Goal: Transaction & Acquisition: Obtain resource

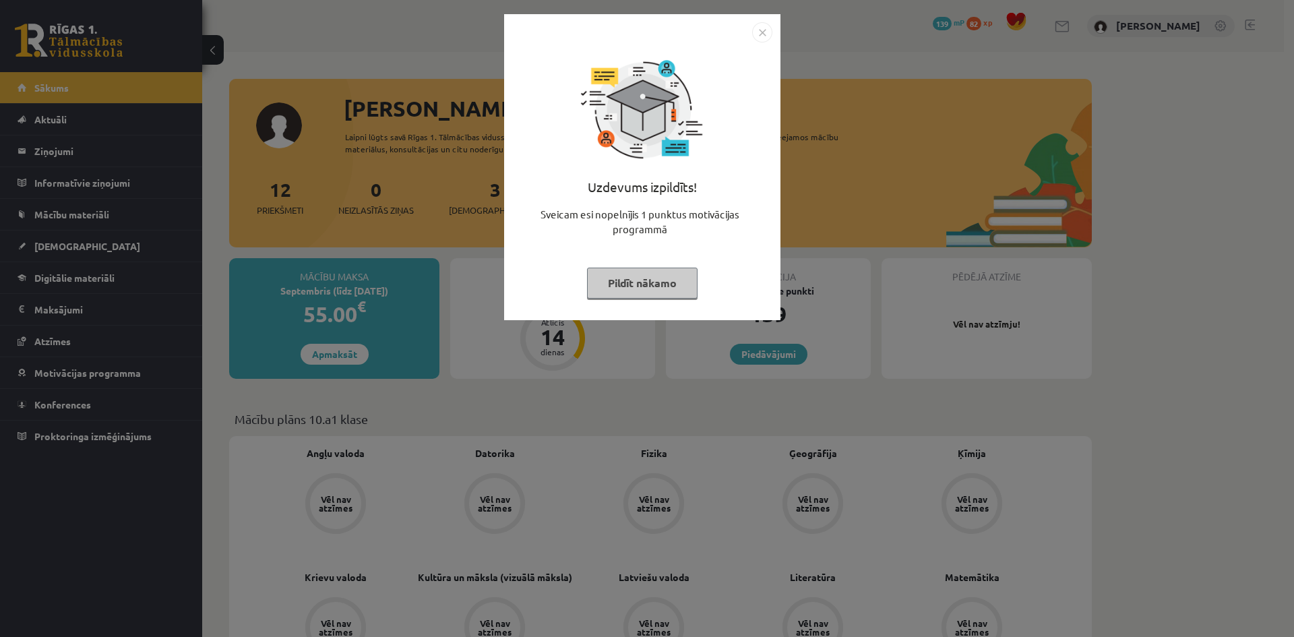
click at [625, 298] on div "Uzdevums izpildīts! Sveicam esi nopelnījis 1 punktus motivācijas programmā Pild…" at bounding box center [642, 177] width 260 height 270
click at [608, 278] on button "Pildīt nākamo" at bounding box center [642, 282] width 110 height 31
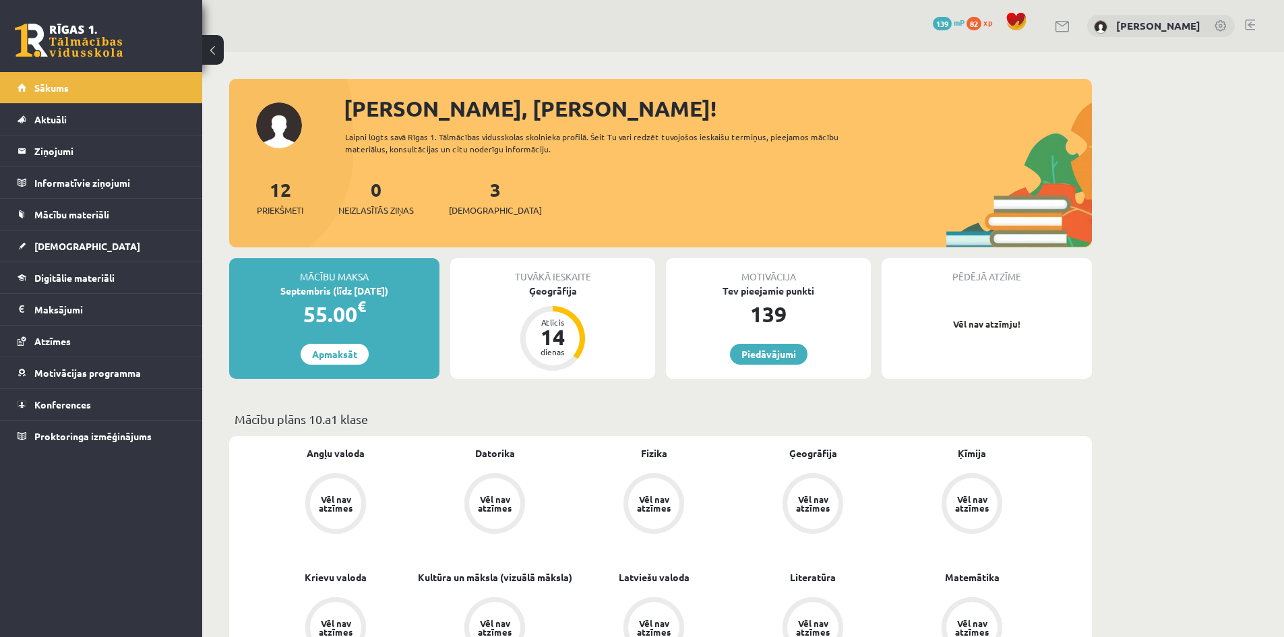
click at [951, 24] on span "139" at bounding box center [942, 23] width 19 height 13
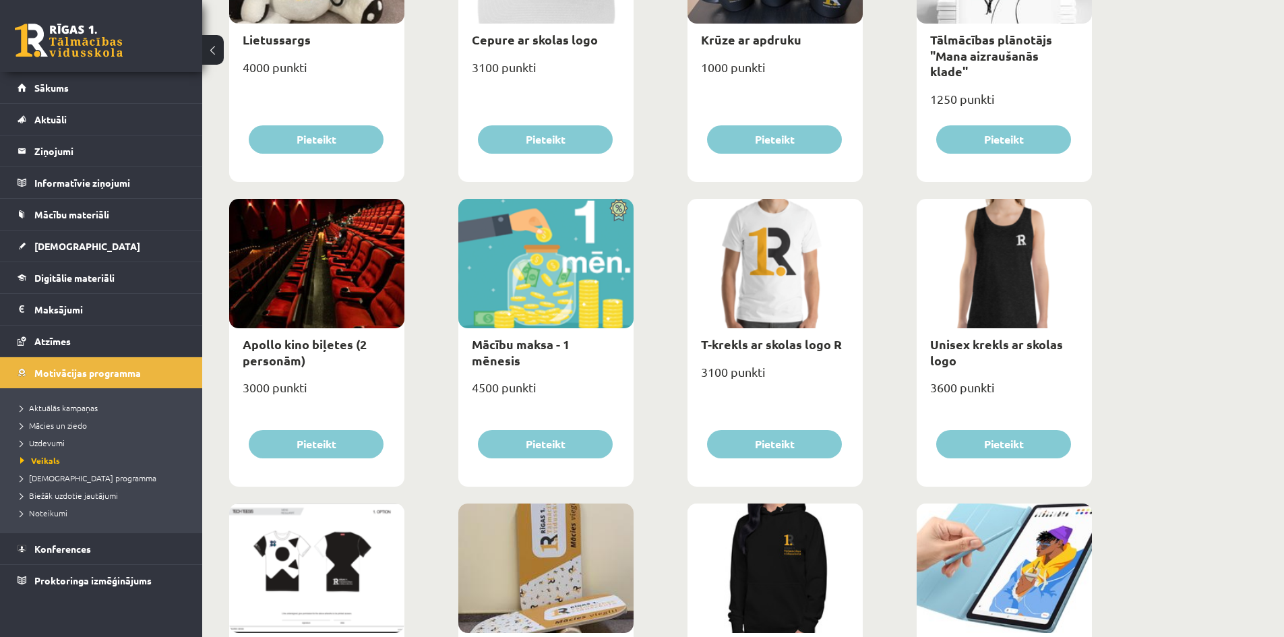
scroll to position [337, 0]
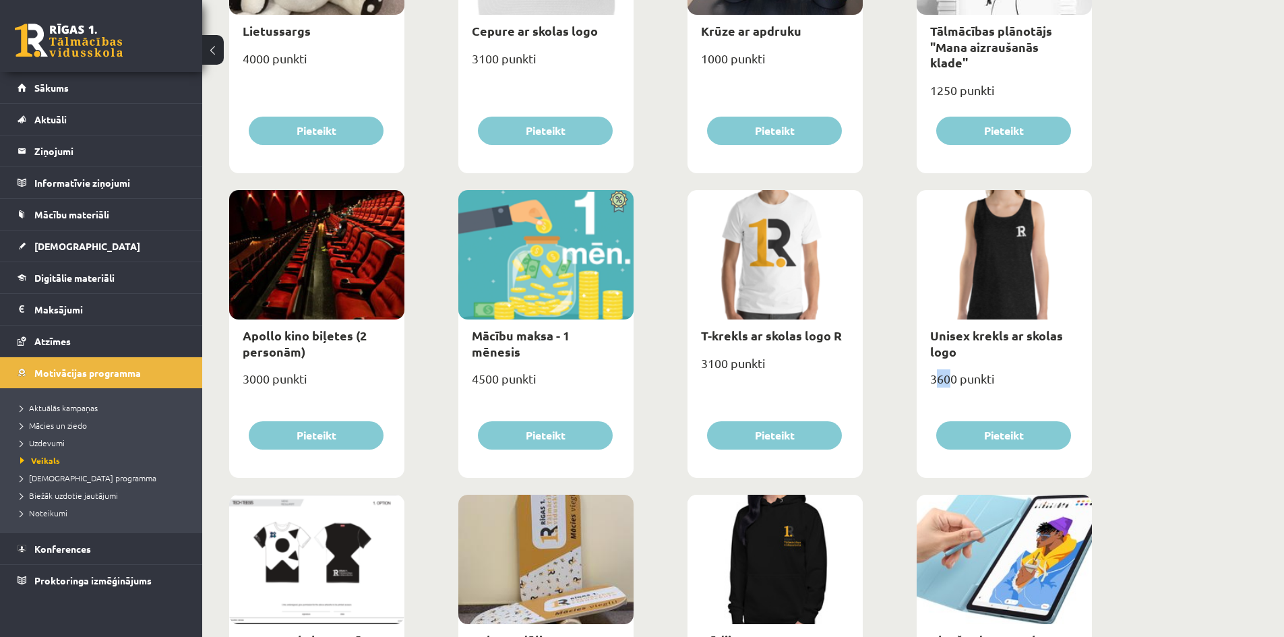
click at [949, 379] on div "3600 punkti" at bounding box center [1003, 384] width 175 height 34
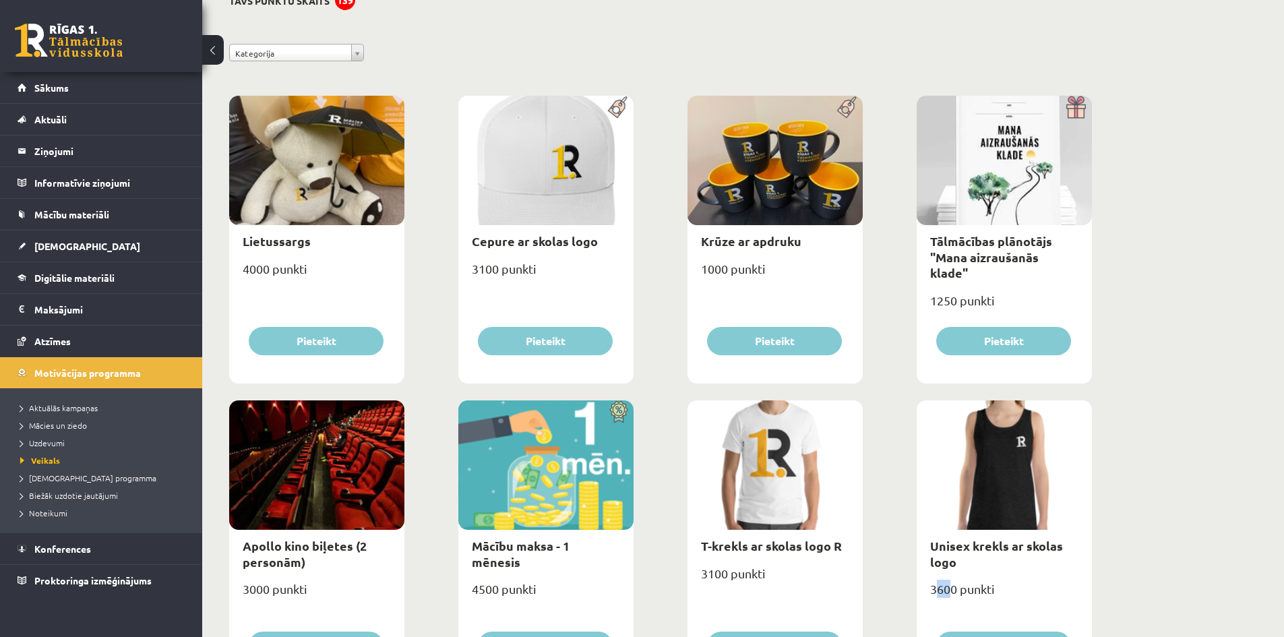
scroll to position [67, 0]
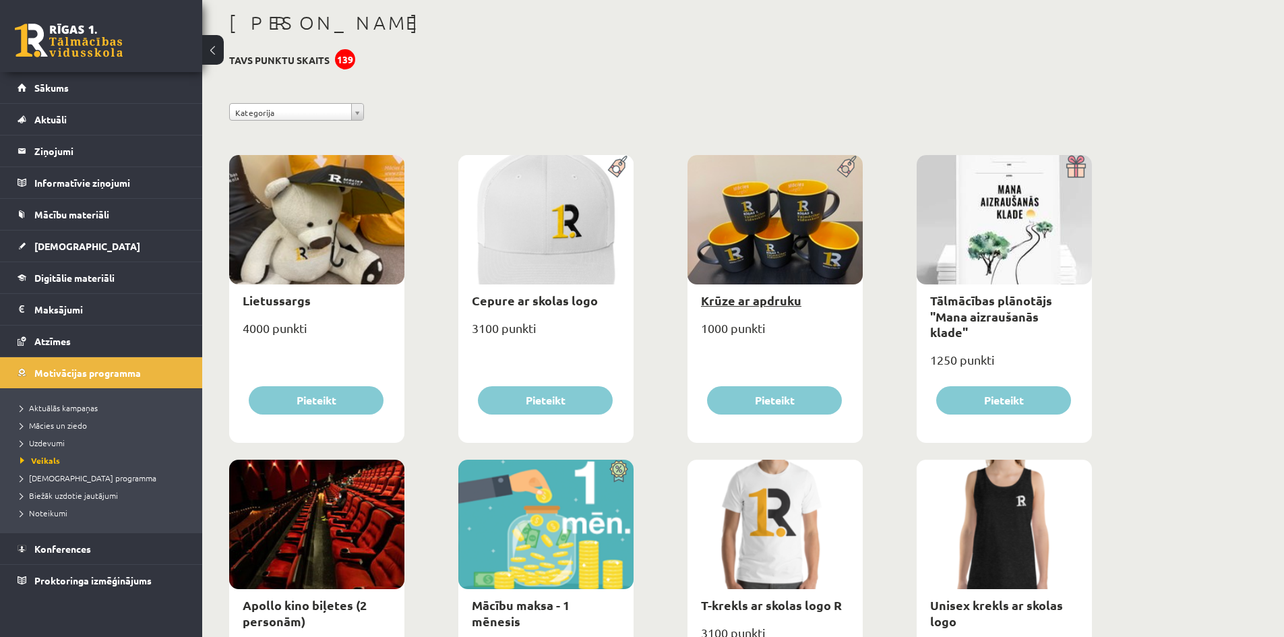
click at [759, 303] on link "Krūze ar apdruku" at bounding box center [751, 299] width 100 height 15
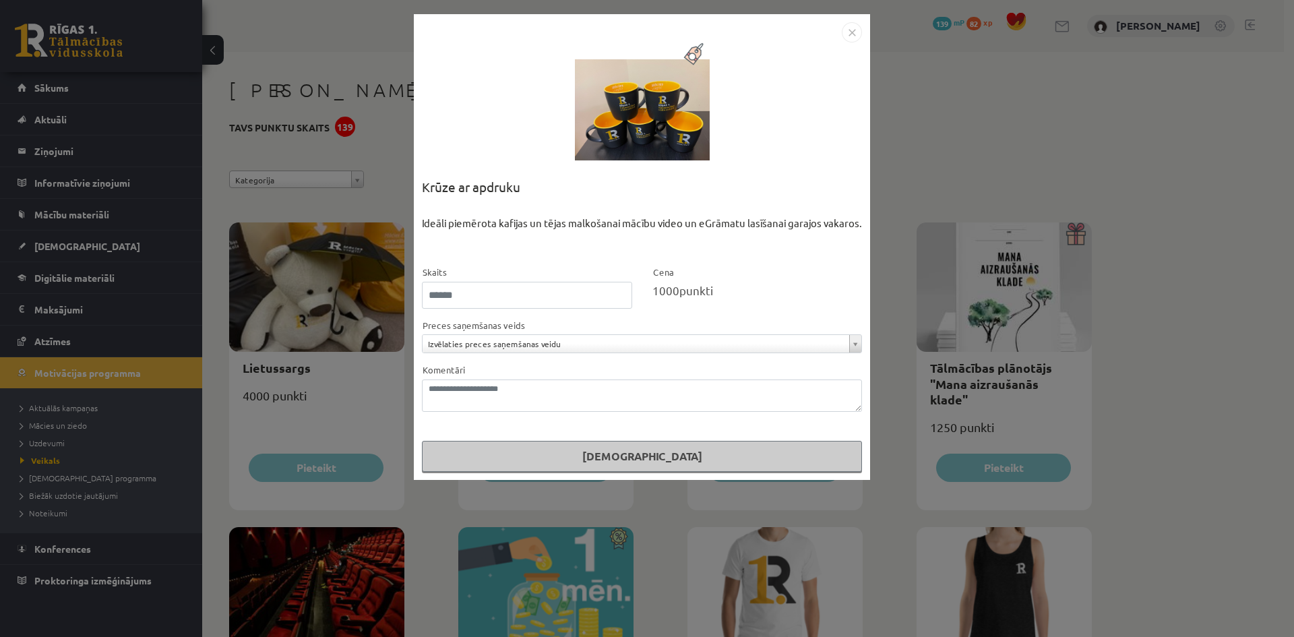
click at [656, 124] on div at bounding box center [642, 109] width 135 height 135
click at [852, 27] on img "Close" at bounding box center [852, 32] width 20 height 20
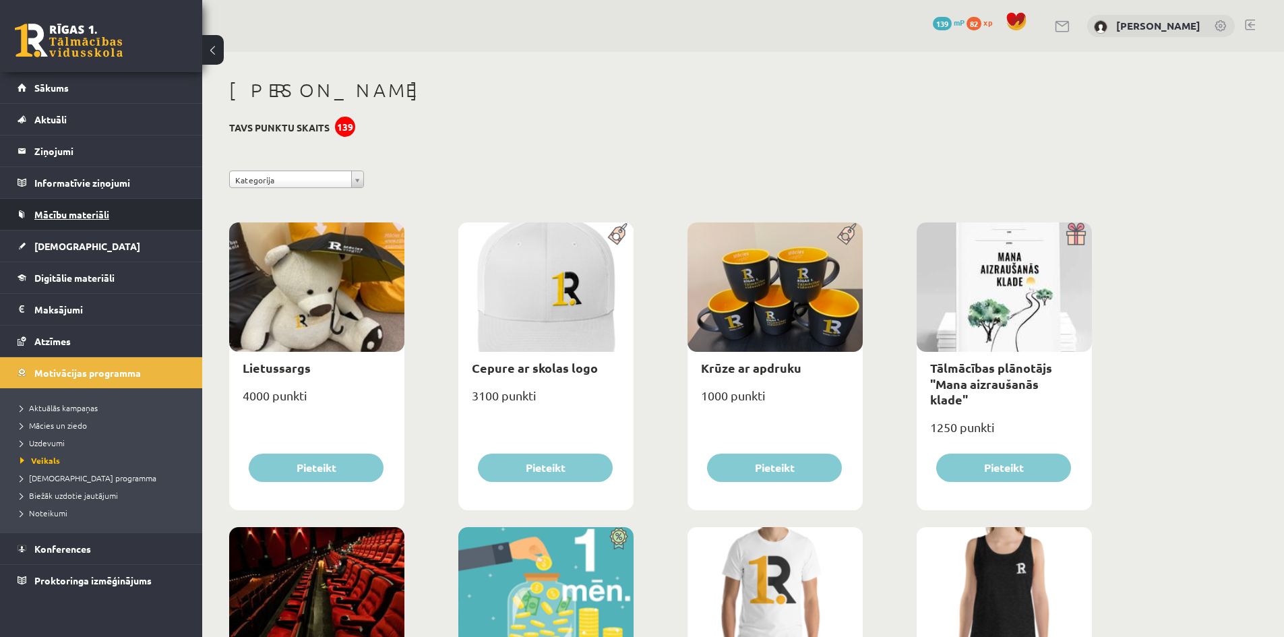
click at [57, 219] on link "Mācību materiāli" at bounding box center [102, 214] width 168 height 31
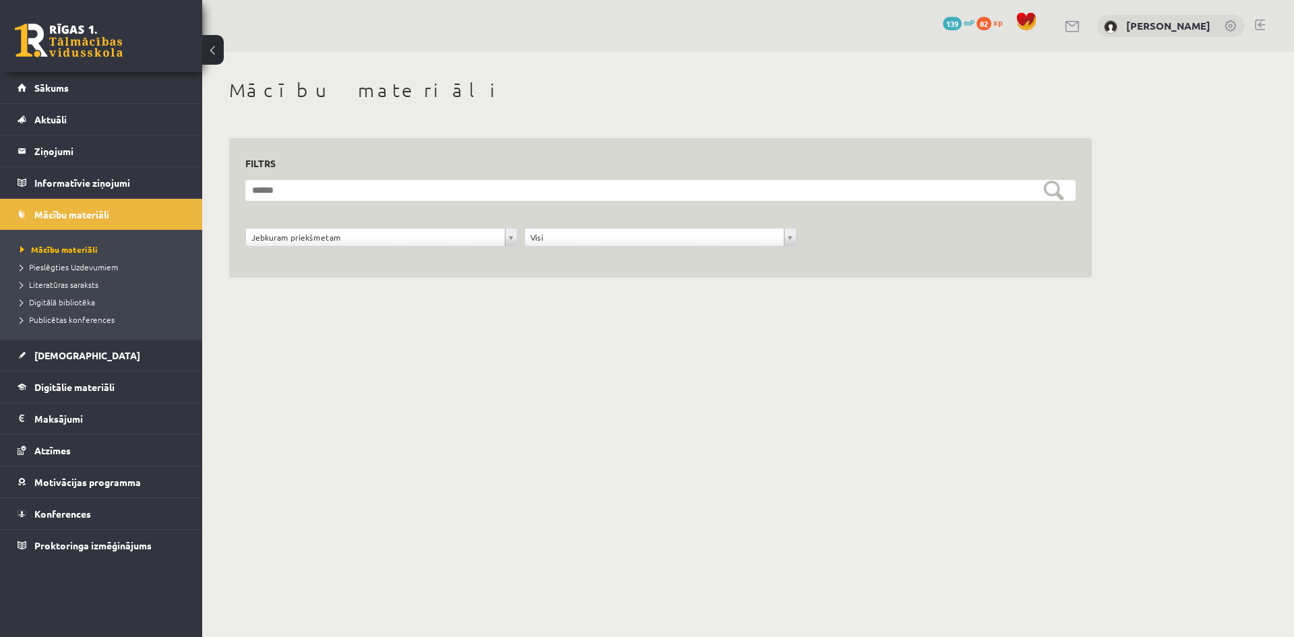
click at [309, 341] on body "0 Dāvanas 139 mP 82 xp Daniels Grunde Sākums Aktuāli Kā mācīties eSKOLĀ Kontakt…" at bounding box center [647, 318] width 1294 height 637
click at [31, 218] on link "Mācību materiāli" at bounding box center [102, 214] width 168 height 31
